Goal: Complete application form: Complete application form

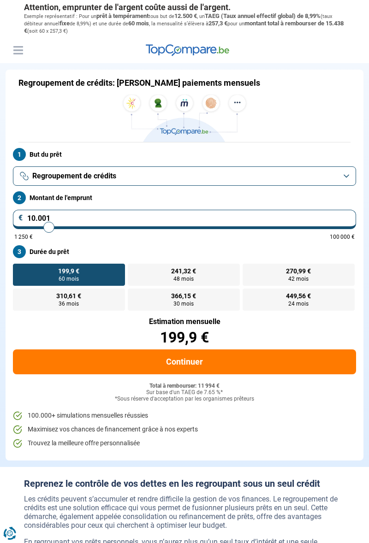
type input "12.000"
type input "12000"
type input "13.250"
type input "13250"
type input "13.500"
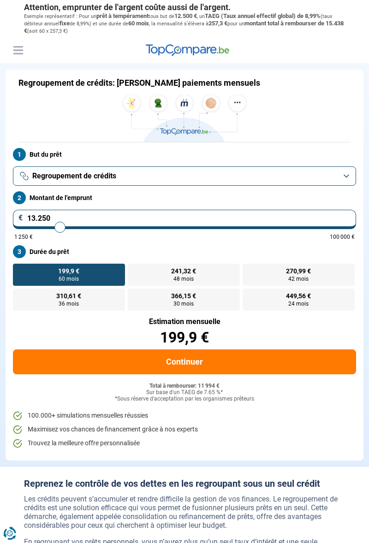
type input "13500"
type input "13.750"
type input "13750"
type input "14.000"
type input "14000"
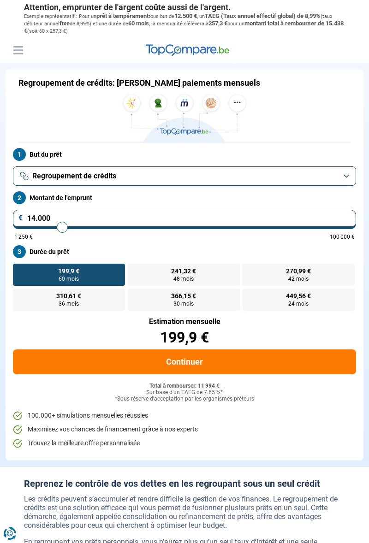
type input "14.250"
type input "14250"
type input "14.500"
type input "14500"
type input "14.750"
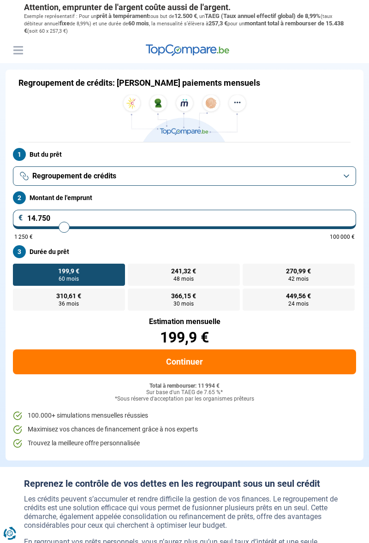
type input "14750"
type input "15.000"
type input "15000"
type input "15.250"
type input "15250"
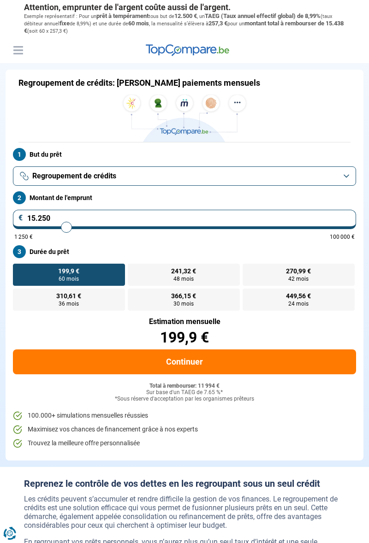
type input "15.750"
type input "15750"
type input "16.000"
type input "16000"
type input "16.250"
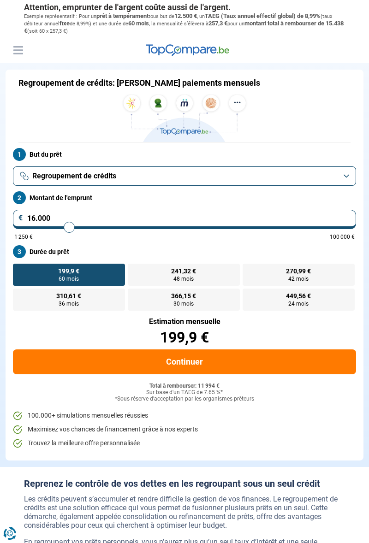
type input "16250"
type input "16.500"
type input "16500"
type input "16.750"
type input "16750"
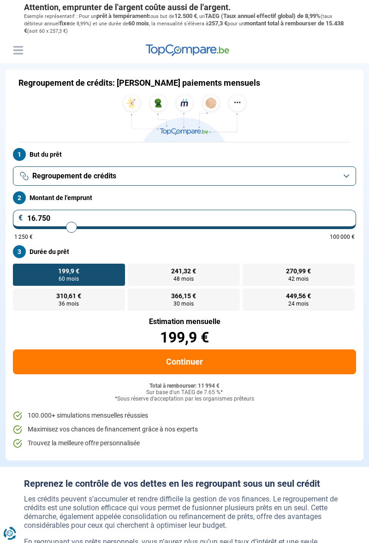
type input "17.000"
type input "17000"
type input "17.250"
type input "17250"
type input "17.500"
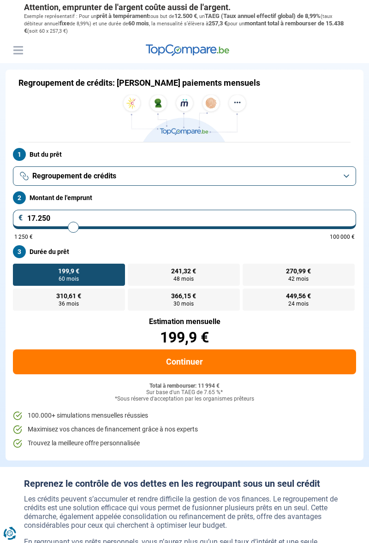
type input "17500"
type input "17.750"
type input "17750"
type input "18.000"
type input "18000"
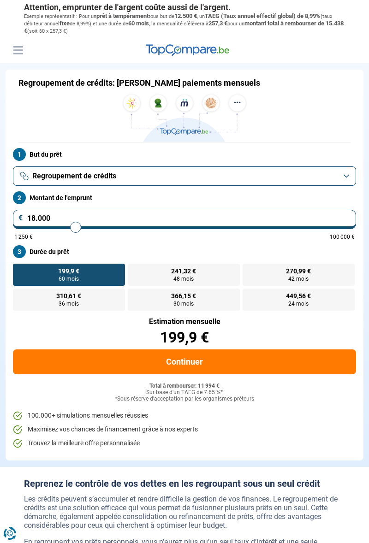
type input "18.250"
type input "18250"
type input "18.500"
type input "18500"
radio input "false"
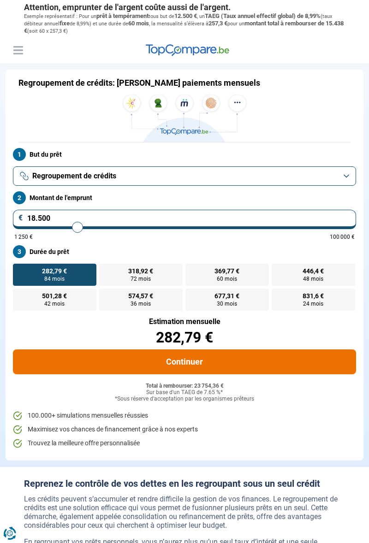
click at [261, 360] on button "Continuer" at bounding box center [184, 361] width 343 height 25
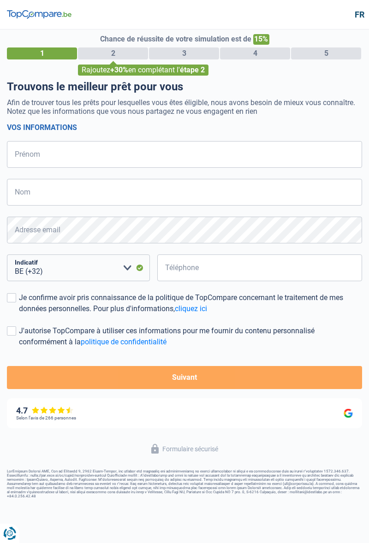
select select "32"
type input "Cedric"
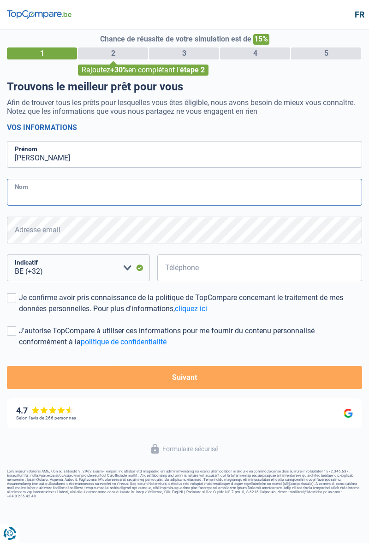
click at [25, 194] on input "Nom" at bounding box center [184, 192] width 355 height 27
type input "5"
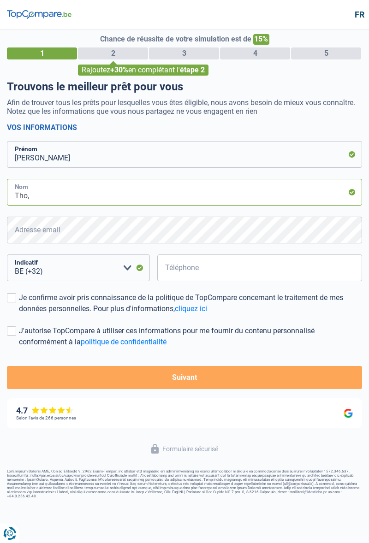
click at [50, 197] on input "Tho," at bounding box center [184, 192] width 355 height 27
type input "Thomas"
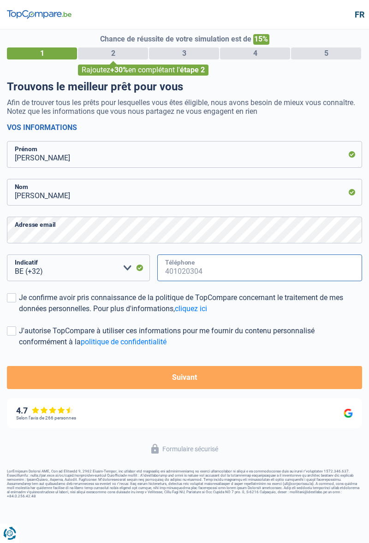
click at [284, 272] on input "Téléphone" at bounding box center [259, 267] width 205 height 27
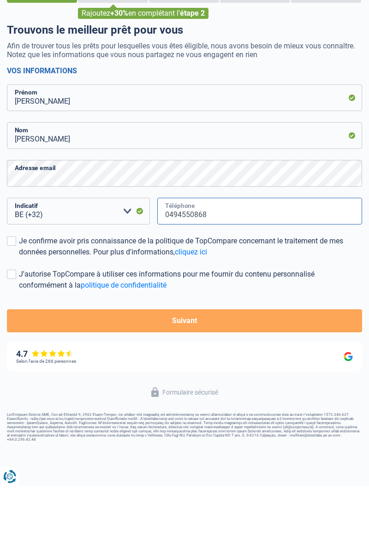
type input "0494550868"
click at [13, 298] on span at bounding box center [11, 297] width 9 height 9
click at [19, 314] on input "Je confirme avoir pris connaissance de la politique de TopCompare concernant le…" at bounding box center [19, 314] width 0 height 0
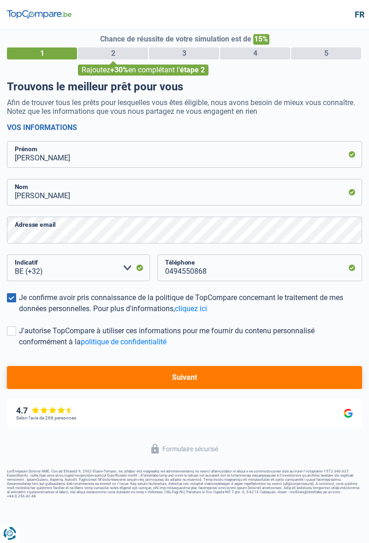
click at [15, 333] on span at bounding box center [11, 330] width 9 height 9
click at [19, 347] on input "J'autorise TopCompare à utiliser ces informations pour me fournir du contenu pe…" at bounding box center [19, 347] width 0 height 0
click at [270, 376] on button "Suivant" at bounding box center [184, 377] width 355 height 23
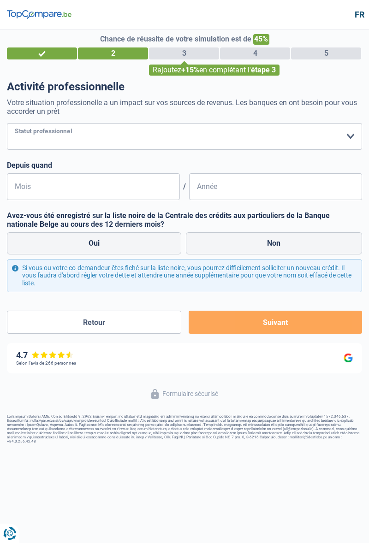
click at [38, 143] on select "Ouvrier Employé privé Employé public Invalide Indépendant Pensionné Chômeur Mut…" at bounding box center [184, 136] width 355 height 27
select select "worker"
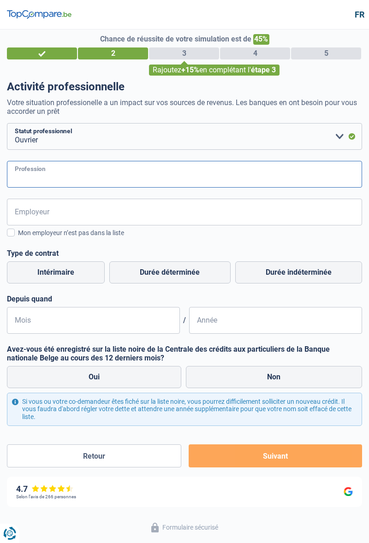
click at [24, 166] on input "Profession" at bounding box center [184, 174] width 355 height 27
type input "Cuisine"
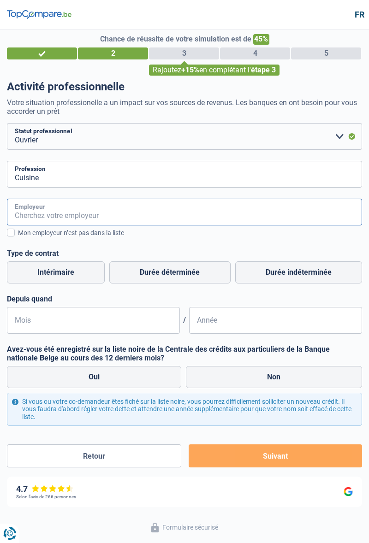
click at [28, 217] on input "Employeur" at bounding box center [184, 212] width 355 height 27
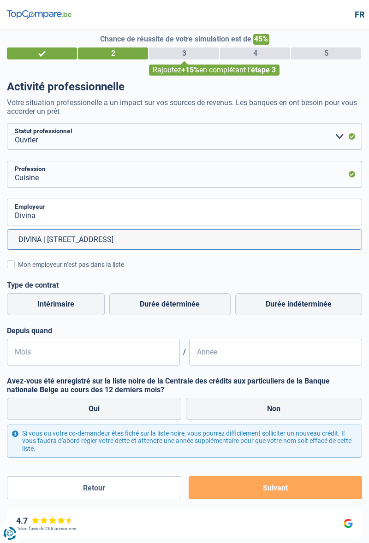
click at [41, 238] on li "DIVINA | Rue de Huy, 36A | 4300 - Waremme" at bounding box center [184, 239] width 354 height 20
type input "DIVINA | Rue de Huy, 36A | 4300 - Waremme"
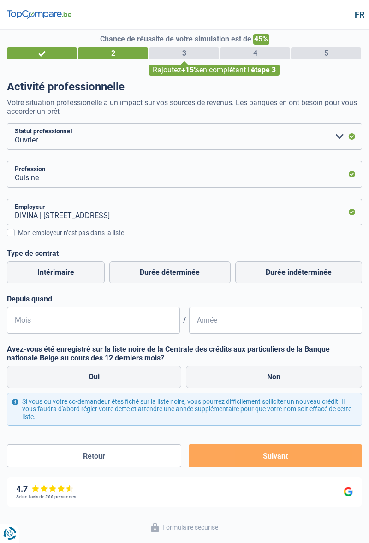
click at [307, 278] on label "Durée indéterminée" at bounding box center [298, 272] width 127 height 22
click at [307, 278] on input "Durée indéterminée" at bounding box center [298, 272] width 127 height 22
radio input "true"
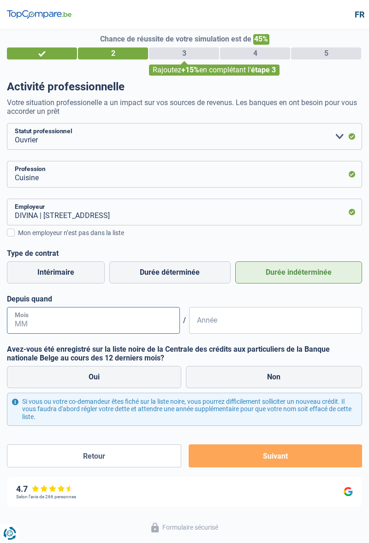
click at [32, 321] on input "Mois" at bounding box center [93, 320] width 173 height 27
click at [29, 313] on input "01" at bounding box center [93, 320] width 173 height 27
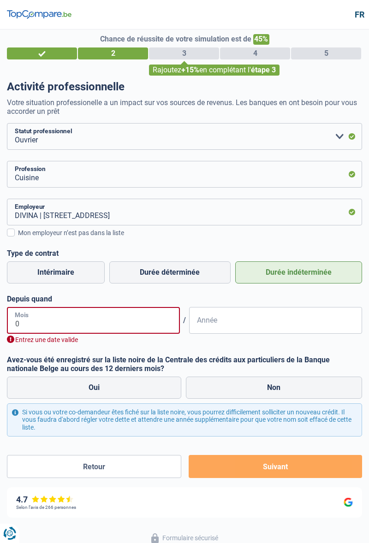
type input "06"
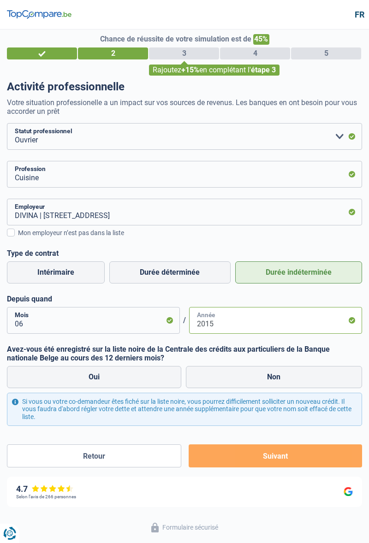
type input "2015"
click at [62, 378] on label "Oui" at bounding box center [94, 377] width 174 height 22
click at [62, 378] on input "Oui" at bounding box center [94, 377] width 174 height 22
radio input "true"
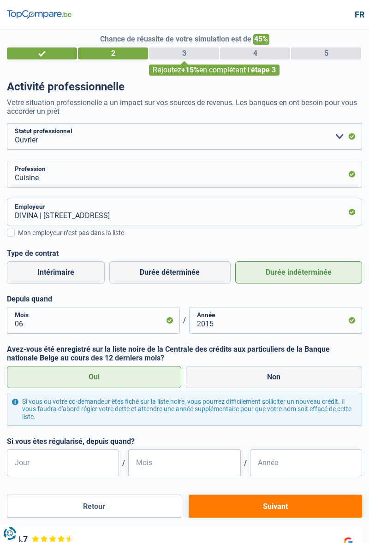
click at [61, 377] on label "Oui" at bounding box center [94, 377] width 174 height 22
click at [61, 377] on input "Oui" at bounding box center [94, 377] width 174 height 22
click at [35, 462] on input "Jour" at bounding box center [63, 462] width 112 height 27
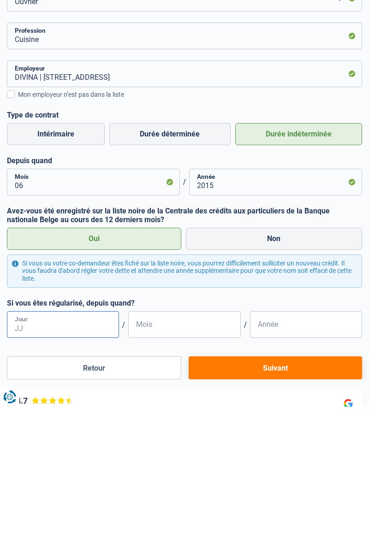
scroll to position [46, 0]
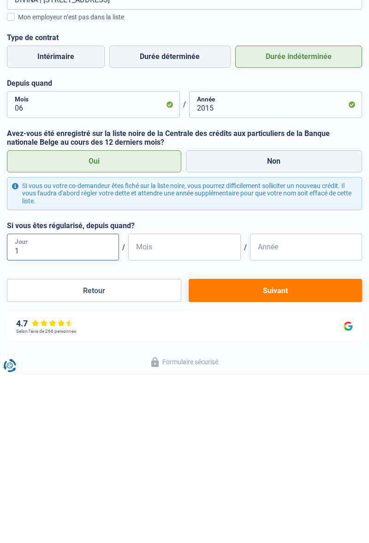
type input "11"
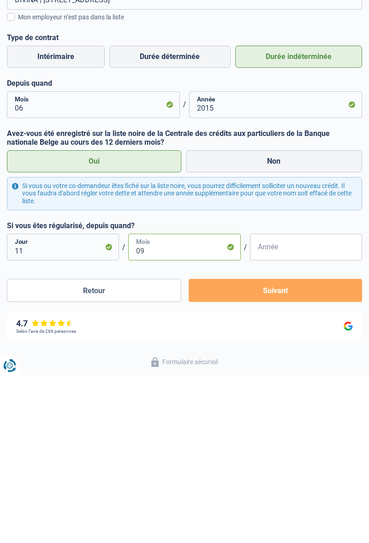
click at [154, 419] on input "09" at bounding box center [184, 414] width 112 height 27
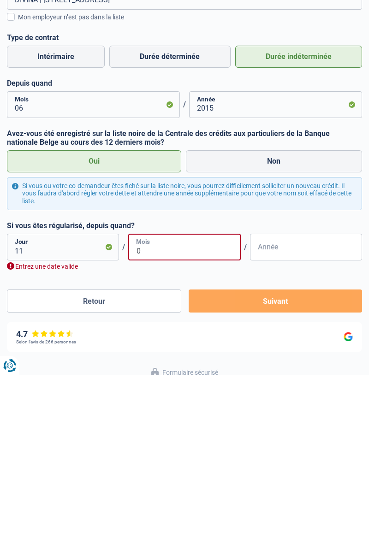
type input "08"
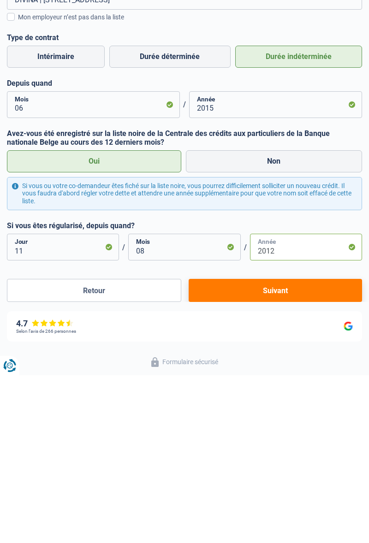
type input "2012"
click at [298, 458] on button "Suivant" at bounding box center [274, 457] width 173 height 23
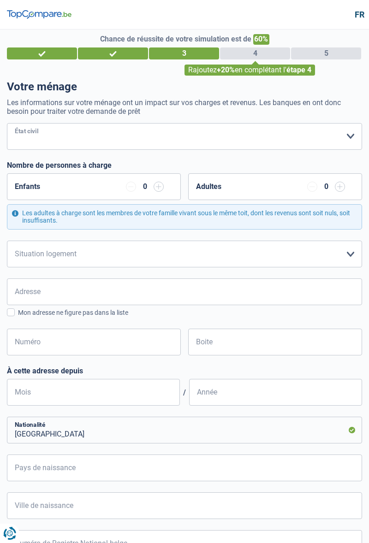
click at [38, 143] on select "Célibataire Marié(e) Cohabitant(e) légal(e) Divorcé(e) Veuf(ve) Séparé (de fait…" at bounding box center [184, 136] width 355 height 27
select select "cohabitation"
click at [50, 56] on div "1" at bounding box center [42, 53] width 70 height 12
click at [109, 54] on div "2" at bounding box center [113, 53] width 70 height 12
click at [41, 14] on img at bounding box center [39, 14] width 65 height 9
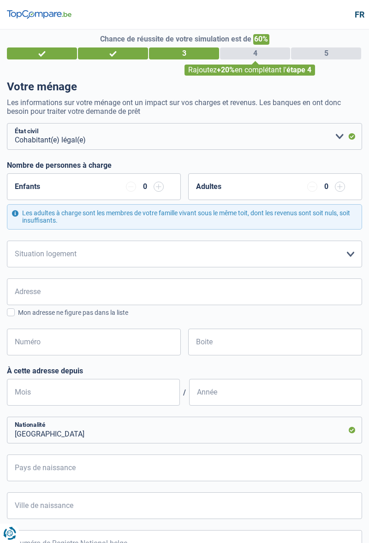
click at [46, 20] on header "Formulaire sécurisé fr" at bounding box center [184, 14] width 369 height 29
click at [43, 18] on img at bounding box center [39, 14] width 65 height 9
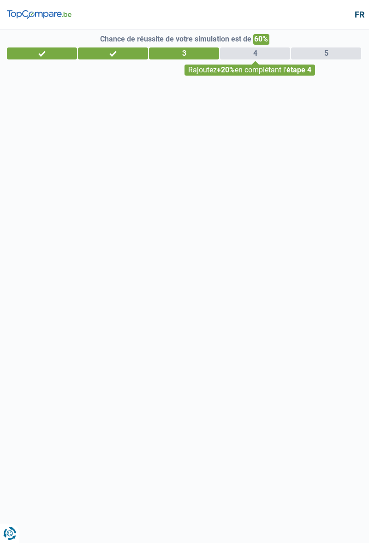
select select "worker"
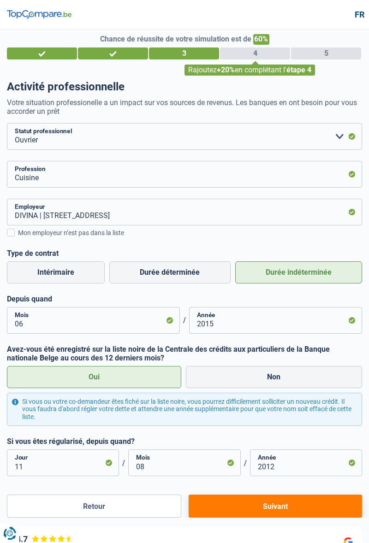
click at [27, 21] on header "Formulaire sécurisé fr" at bounding box center [184, 14] width 369 height 29
click at [24, 17] on img at bounding box center [39, 14] width 65 height 9
click at [147, 498] on button "Retour" at bounding box center [94, 505] width 174 height 23
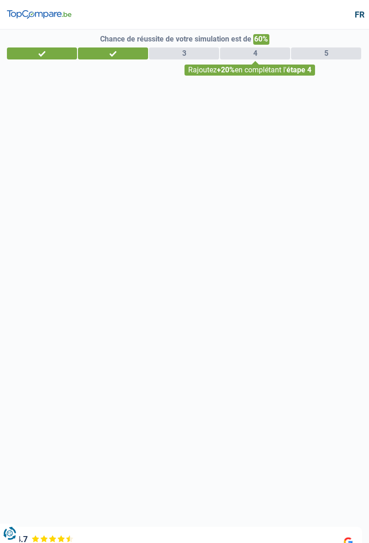
select select "32"
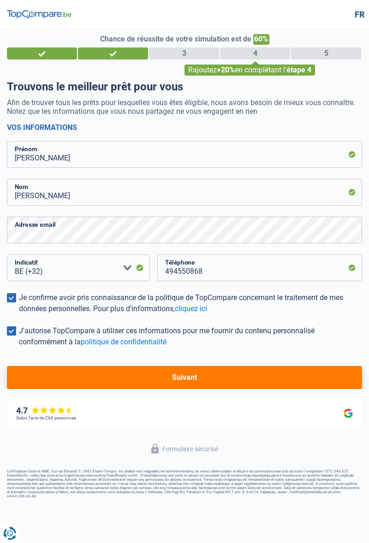
click at [144, 499] on div "TopCompare vous aide à obtenir un prêt Offres instantanées de toutes les banque…" at bounding box center [184, 447] width 369 height 117
click at [311, 366] on button "Suivant" at bounding box center [184, 377] width 355 height 23
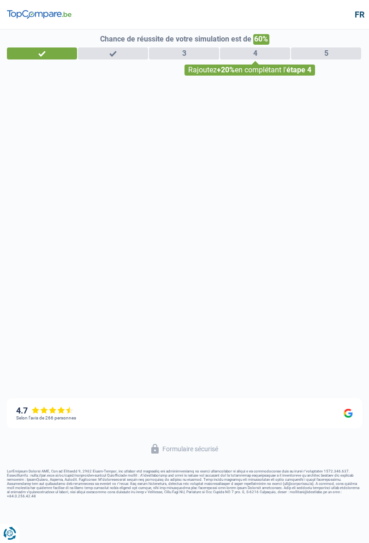
select select "worker"
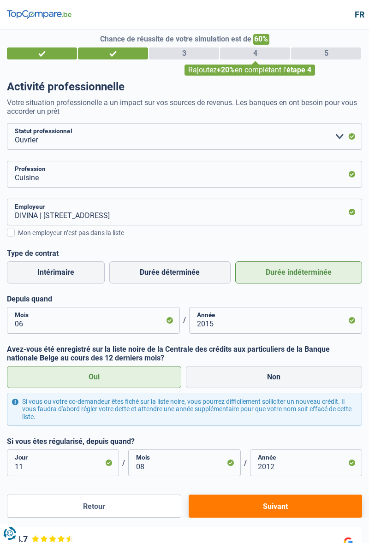
click at [310, 495] on button "Suivant" at bounding box center [274, 505] width 173 height 23
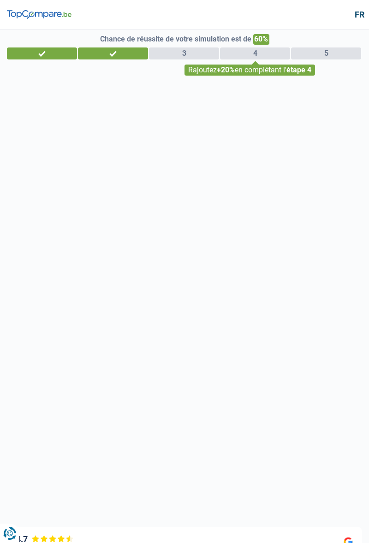
select select "cohabitation"
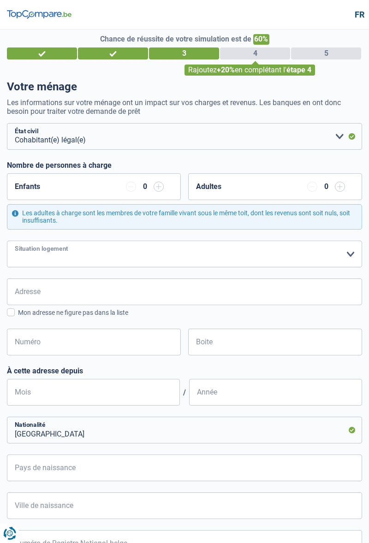
click at [340, 252] on select "Locataire Propriétaire avec prêt hypothécaire Propriétaire sans prêt hypothécai…" at bounding box center [184, 254] width 355 height 27
select select "rents"
click at [28, 291] on input "Adresse" at bounding box center [184, 291] width 355 height 27
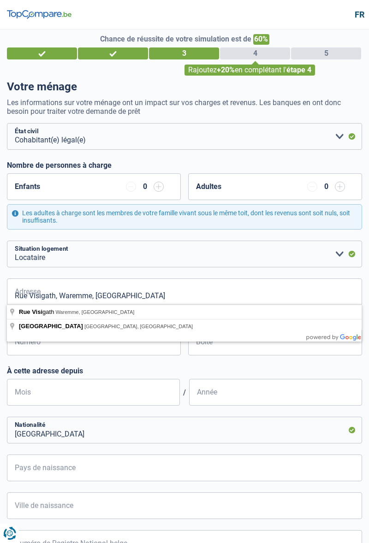
type input "Rue Visigath, 4300, Waremme, BE"
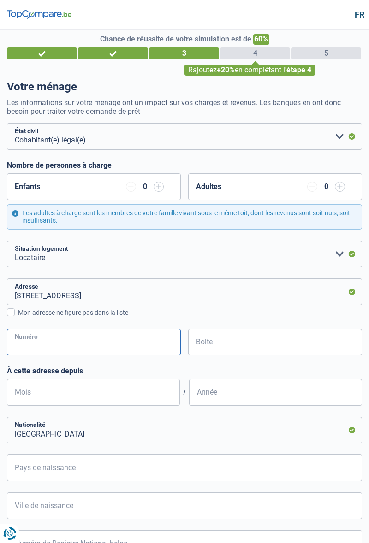
click at [23, 343] on input "Numéro" at bounding box center [94, 342] width 174 height 27
type input "1"
click at [205, 340] on input "Boite" at bounding box center [275, 342] width 174 height 27
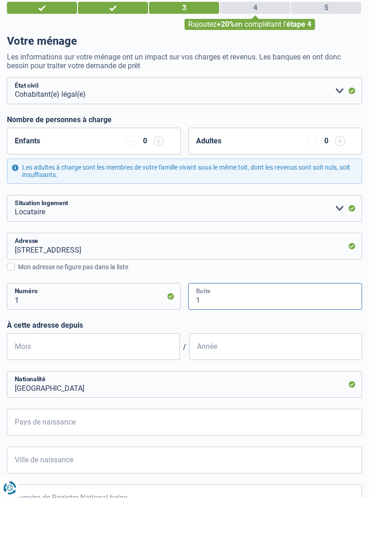
type input "1"
click at [33, 398] on input "Mois" at bounding box center [93, 392] width 173 height 27
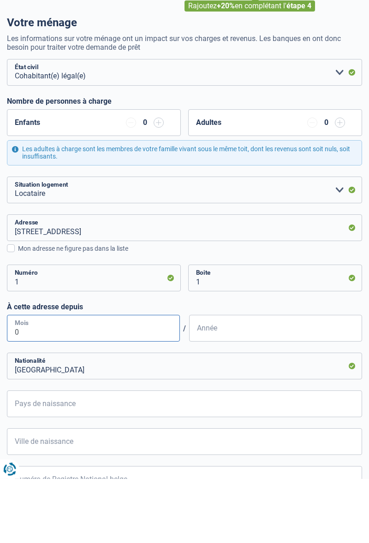
type input "05"
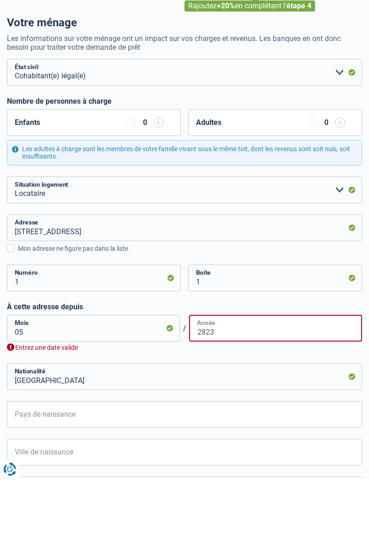
type input "2823"
click at [47, 397] on input "05" at bounding box center [93, 392] width 173 height 27
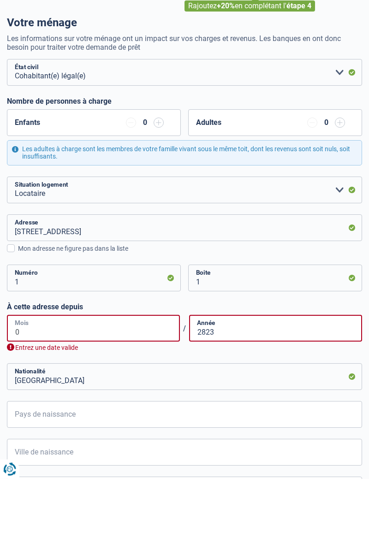
type input "09"
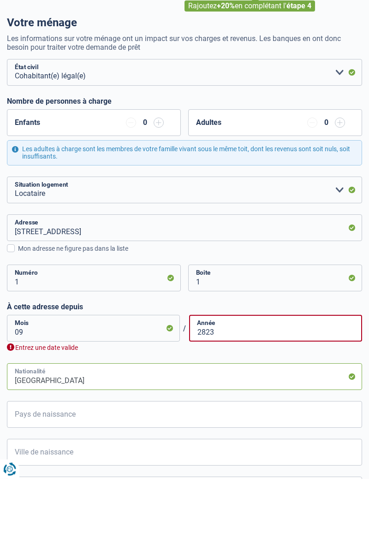
click at [42, 440] on input "Belgique" at bounding box center [184, 440] width 355 height 27
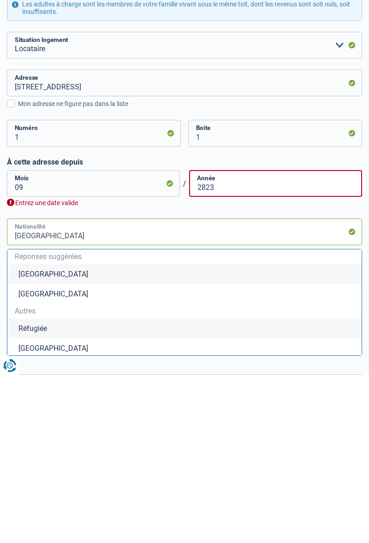
scroll to position [42, 0]
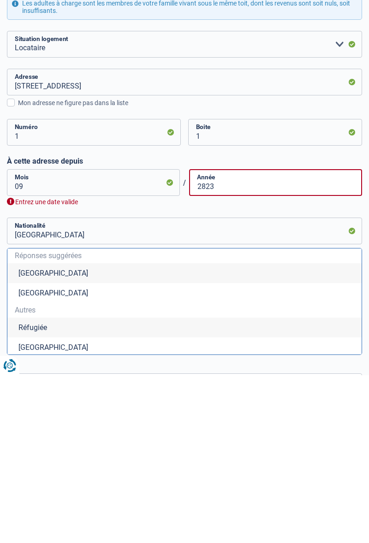
click at [30, 438] on li "Belgique" at bounding box center [184, 441] width 354 height 20
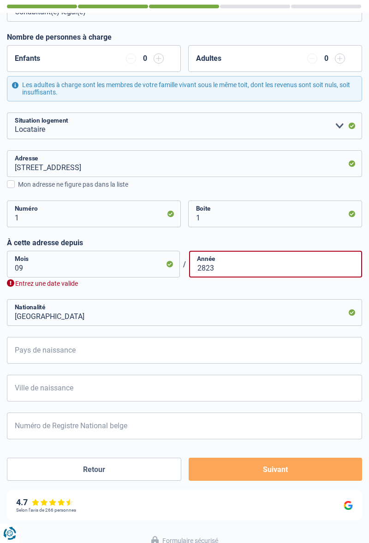
scroll to position [126, 0]
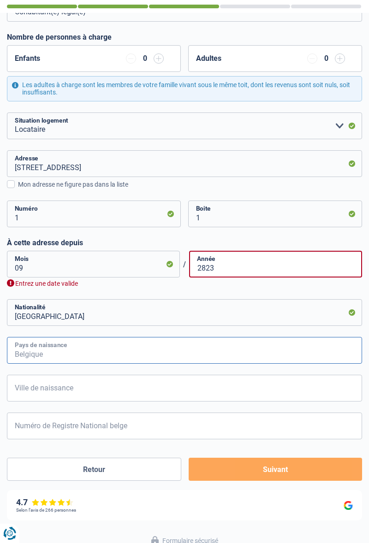
click at [325, 353] on input "Pays de naissance" at bounding box center [184, 350] width 355 height 27
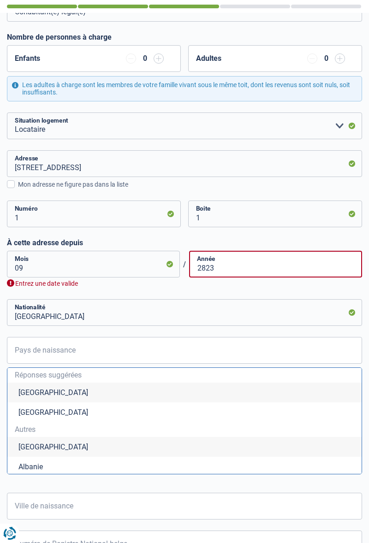
click at [29, 389] on li "Belgique" at bounding box center [184, 392] width 354 height 20
type input "Belgique"
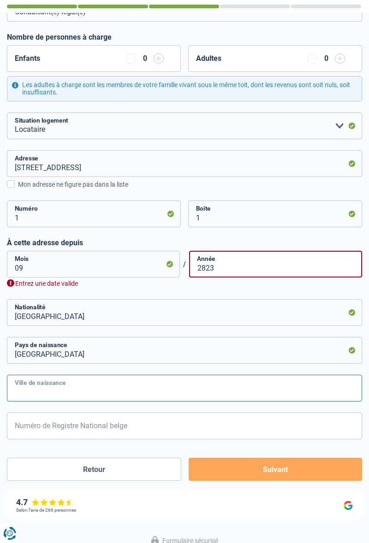
click at [29, 389] on input "Ville de naissance" at bounding box center [184, 388] width 355 height 27
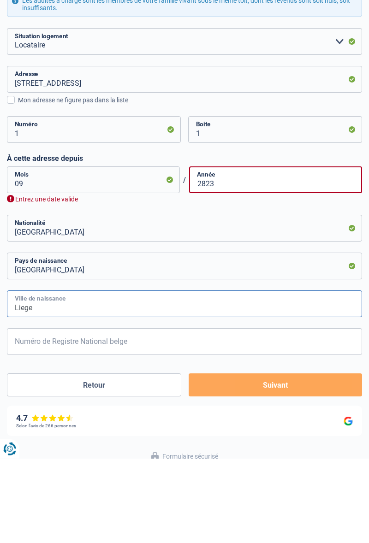
type input "Liege"
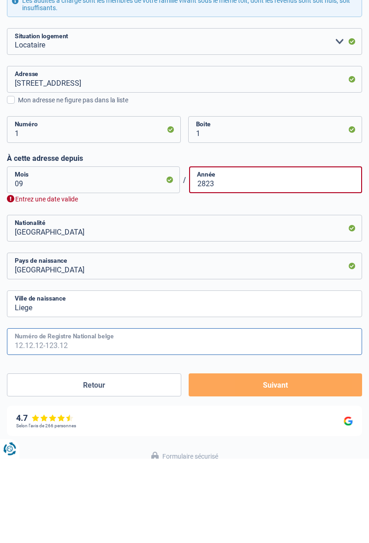
click at [17, 418] on input "Numéro de Registre National belge" at bounding box center [184, 425] width 355 height 27
click at [294, 466] on form "Célibataire Marié(e) Cohabitant(e) légal(e) Divorcé(e) Veuf(ve) Séparé (de fait…" at bounding box center [184, 238] width 355 height 486
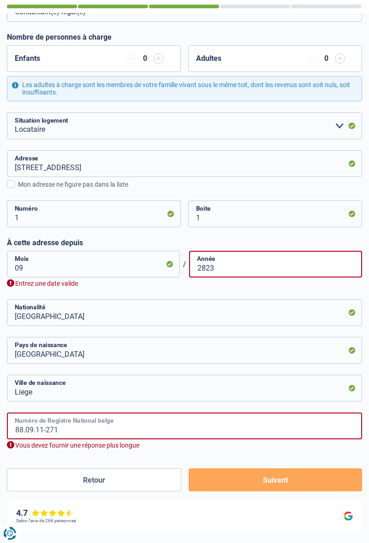
click at [68, 427] on input "88.09.11-271" at bounding box center [184, 425] width 355 height 27
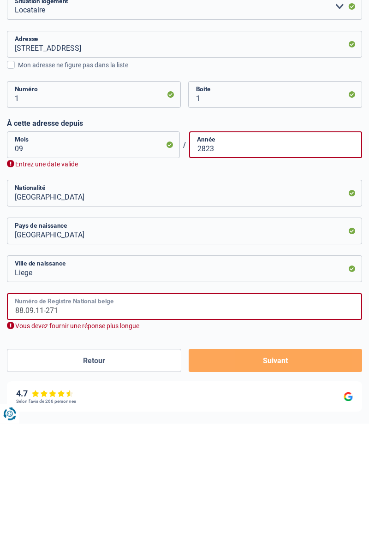
scroll to position [148, 0]
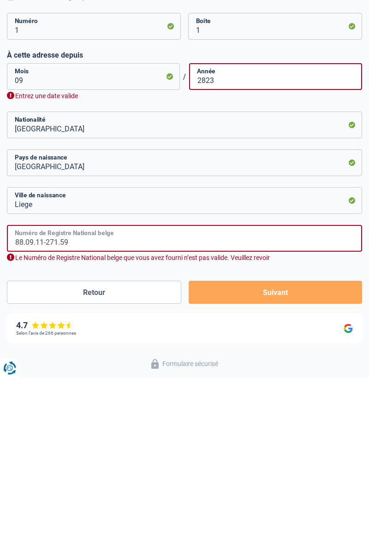
type input "88.09.11-271.59"
click at [306, 468] on button "Suivant" at bounding box center [274, 457] width 173 height 23
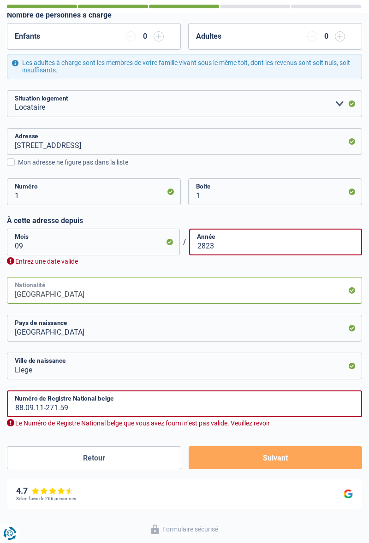
click at [315, 296] on input "Belgique" at bounding box center [184, 290] width 355 height 27
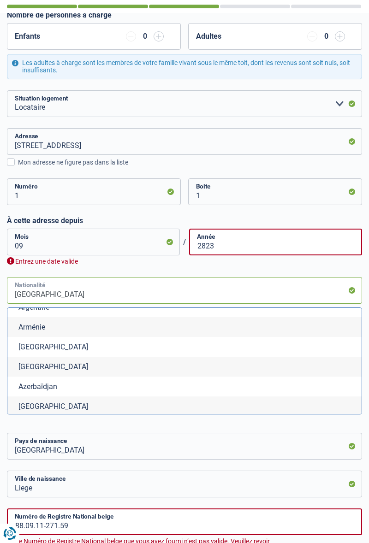
scroll to position [219, 0]
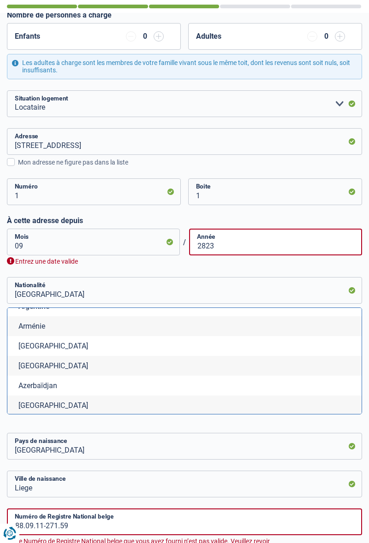
click at [355, 262] on div "Entrez une date valide" at bounding box center [184, 261] width 355 height 9
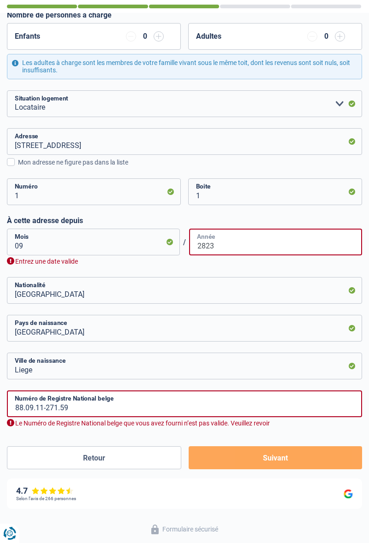
click at [317, 247] on input "2823" at bounding box center [275, 242] width 173 height 27
type input "2025"
click at [31, 244] on input "09" at bounding box center [93, 242] width 173 height 27
type input "0"
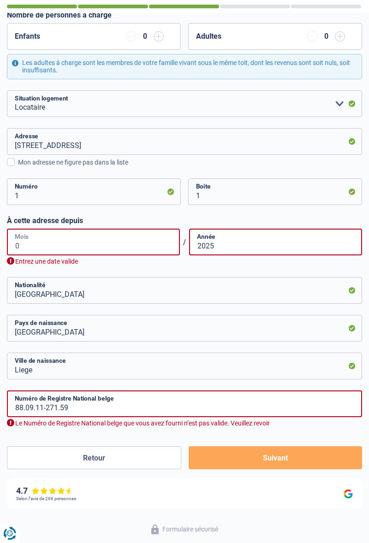
type input "08"
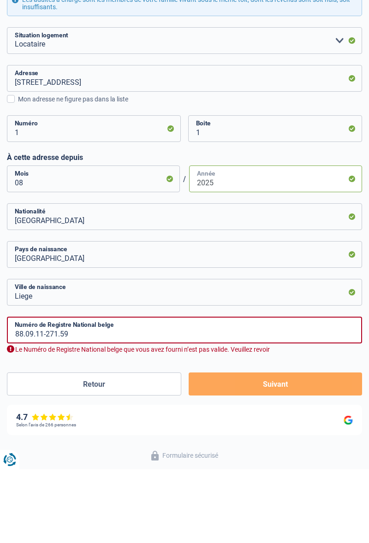
scroll to position [138, 0]
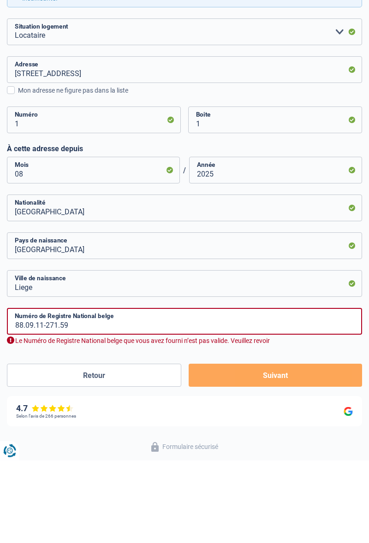
click at [233, 460] on button "Suivant" at bounding box center [274, 457] width 173 height 23
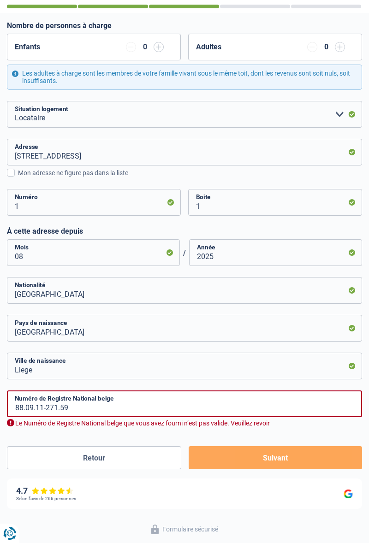
scroll to position [121, 0]
